Goal: Task Accomplishment & Management: Manage account settings

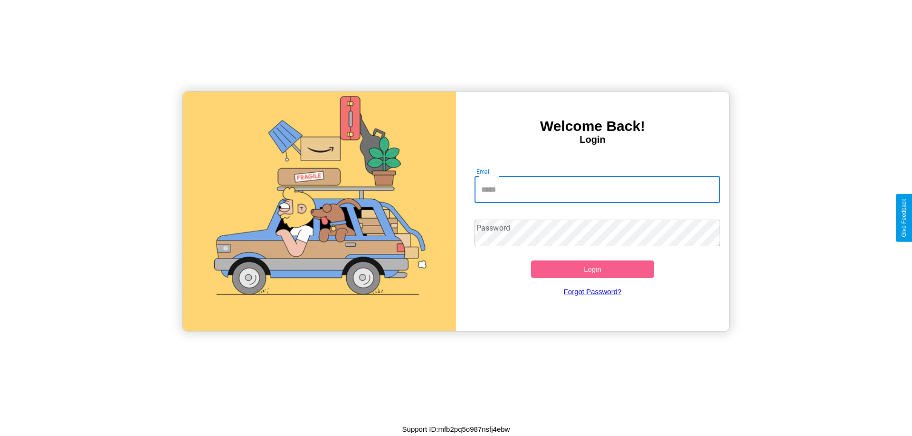
click at [597, 189] on input "Email" at bounding box center [597, 190] width 246 height 27
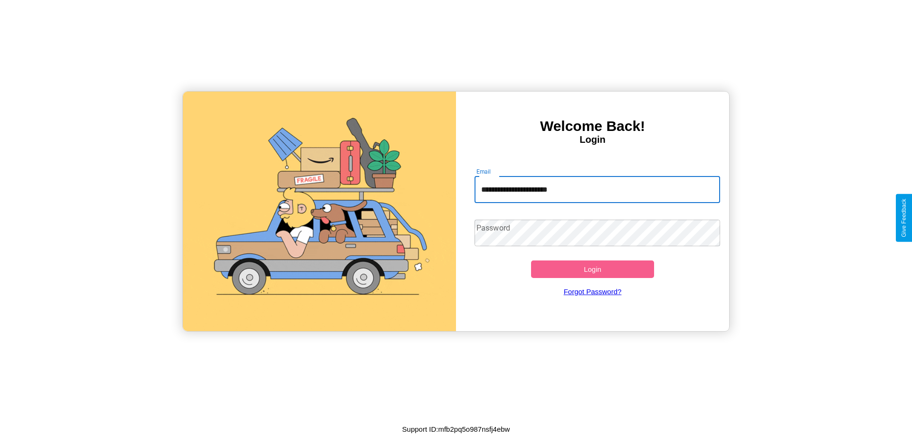
type input "**********"
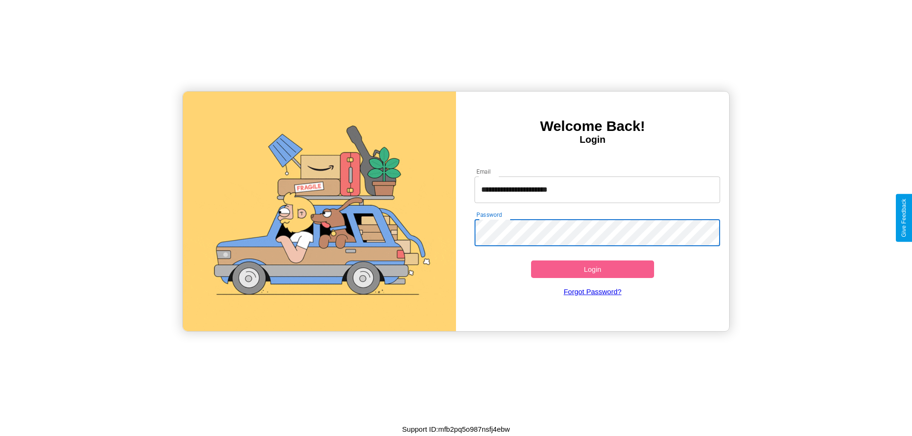
click at [592, 269] on button "Login" at bounding box center [592, 270] width 123 height 18
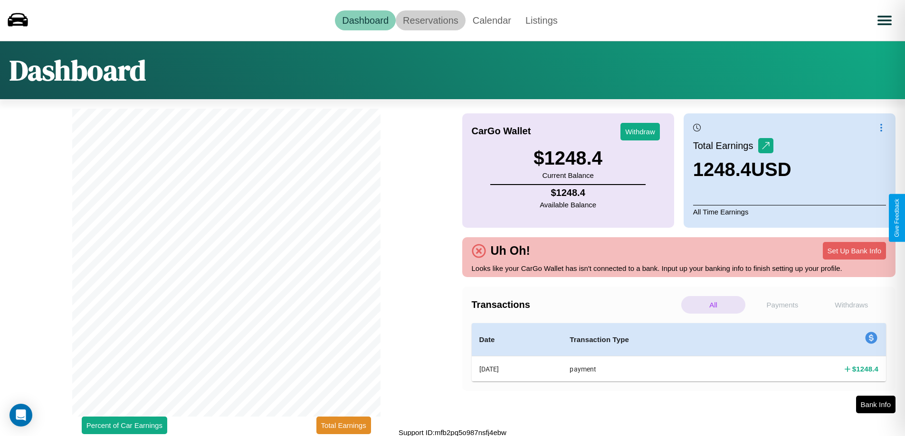
click at [430, 20] on link "Reservations" at bounding box center [431, 20] width 70 height 20
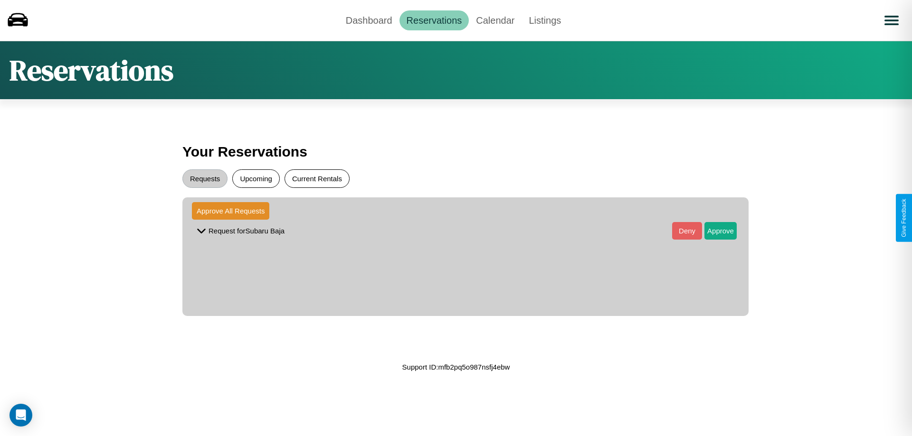
click at [317, 179] on button "Current Rentals" at bounding box center [316, 179] width 65 height 19
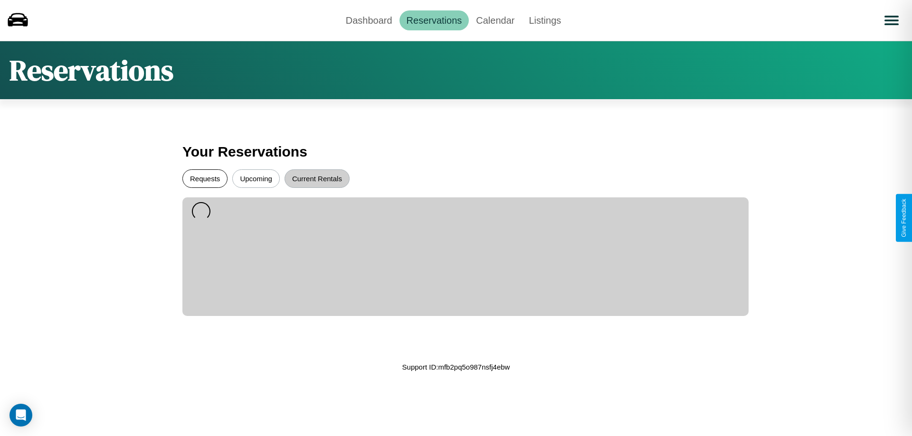
click at [205, 179] on button "Requests" at bounding box center [204, 179] width 45 height 19
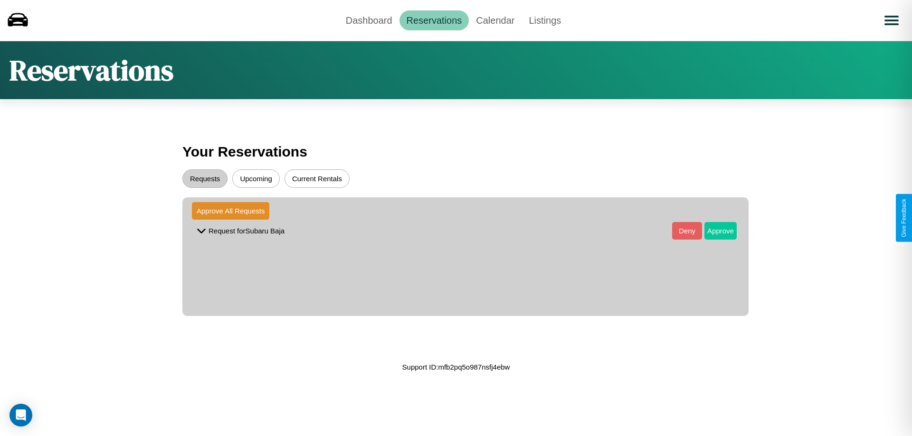
click at [713, 231] on button "Approve" at bounding box center [720, 231] width 32 height 18
